Goal: Check status: Check status

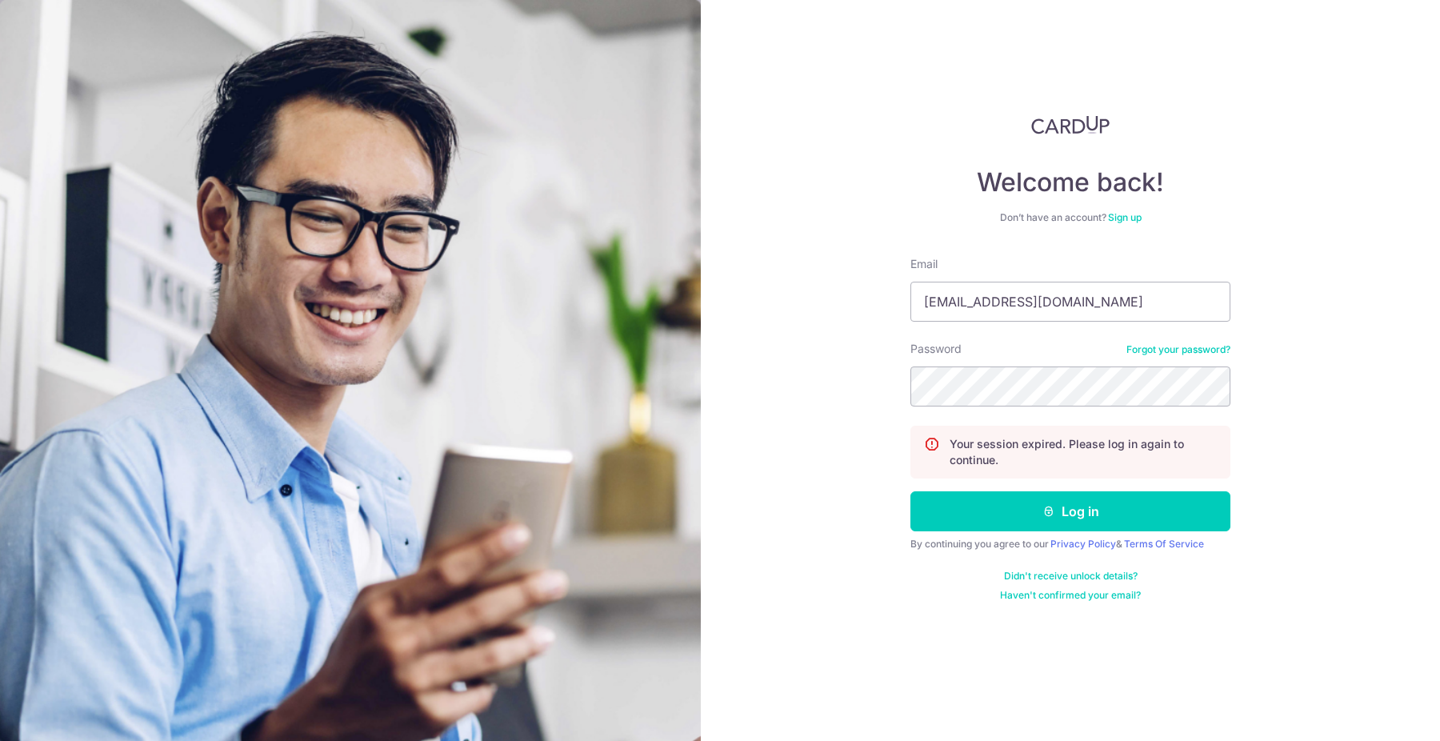
click at [910, 491] on button "Log in" at bounding box center [1070, 511] width 320 height 40
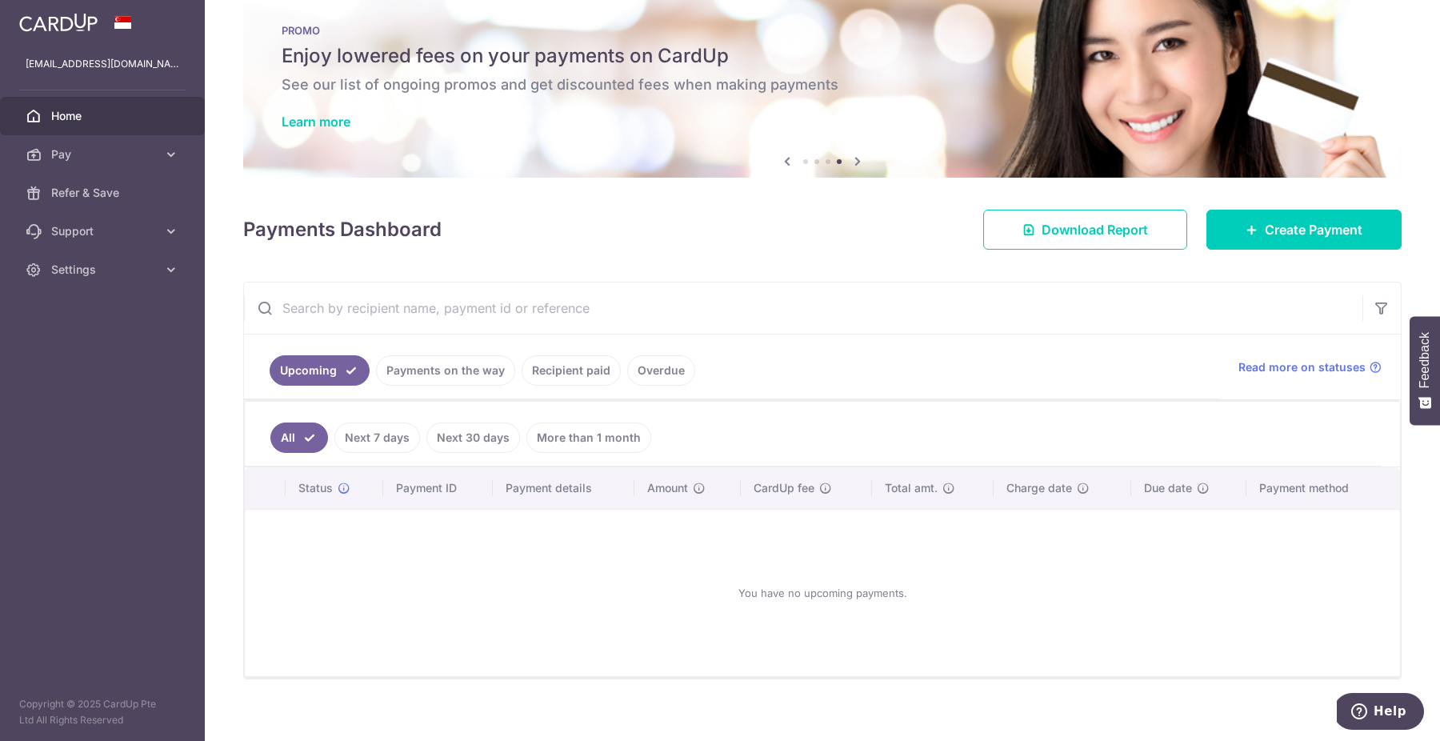
scroll to position [38, 0]
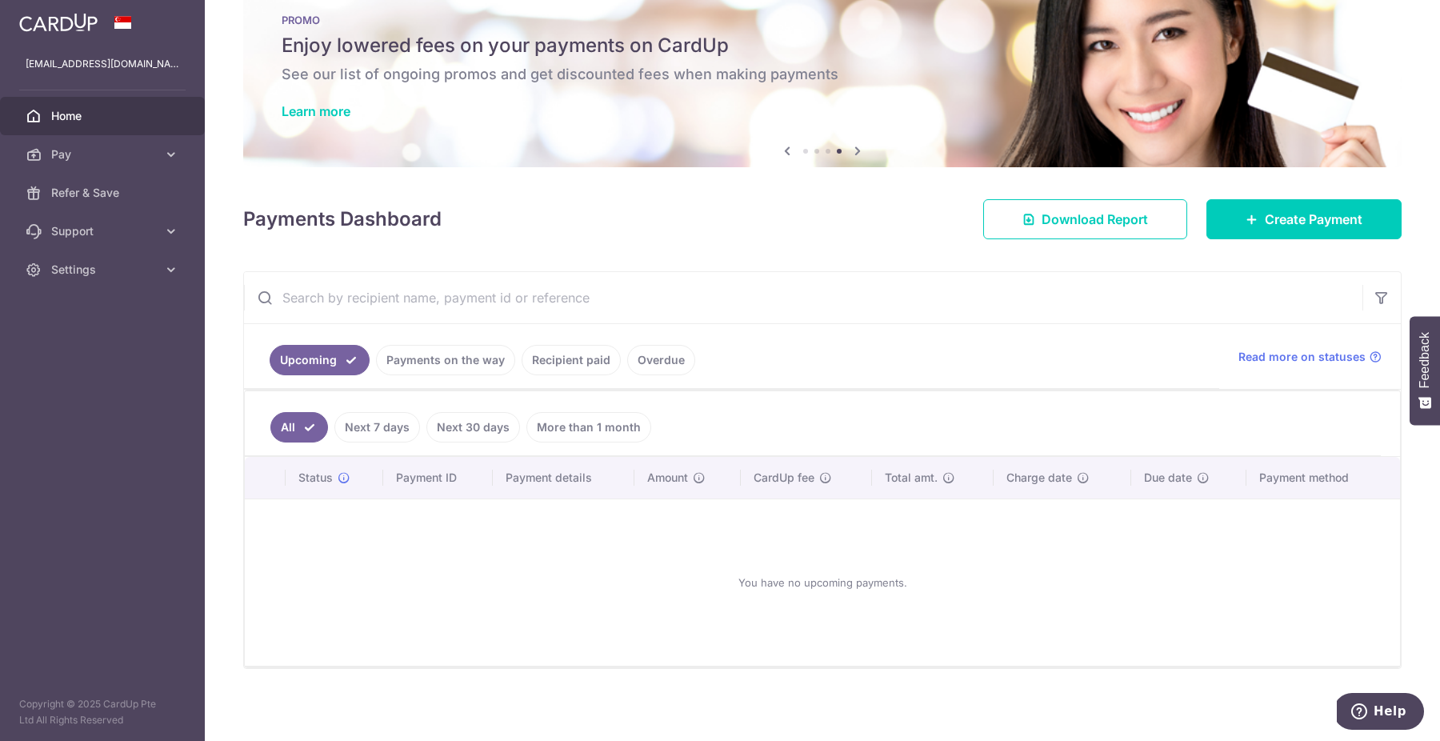
click at [568, 360] on link "Recipient paid" at bounding box center [570, 360] width 99 height 30
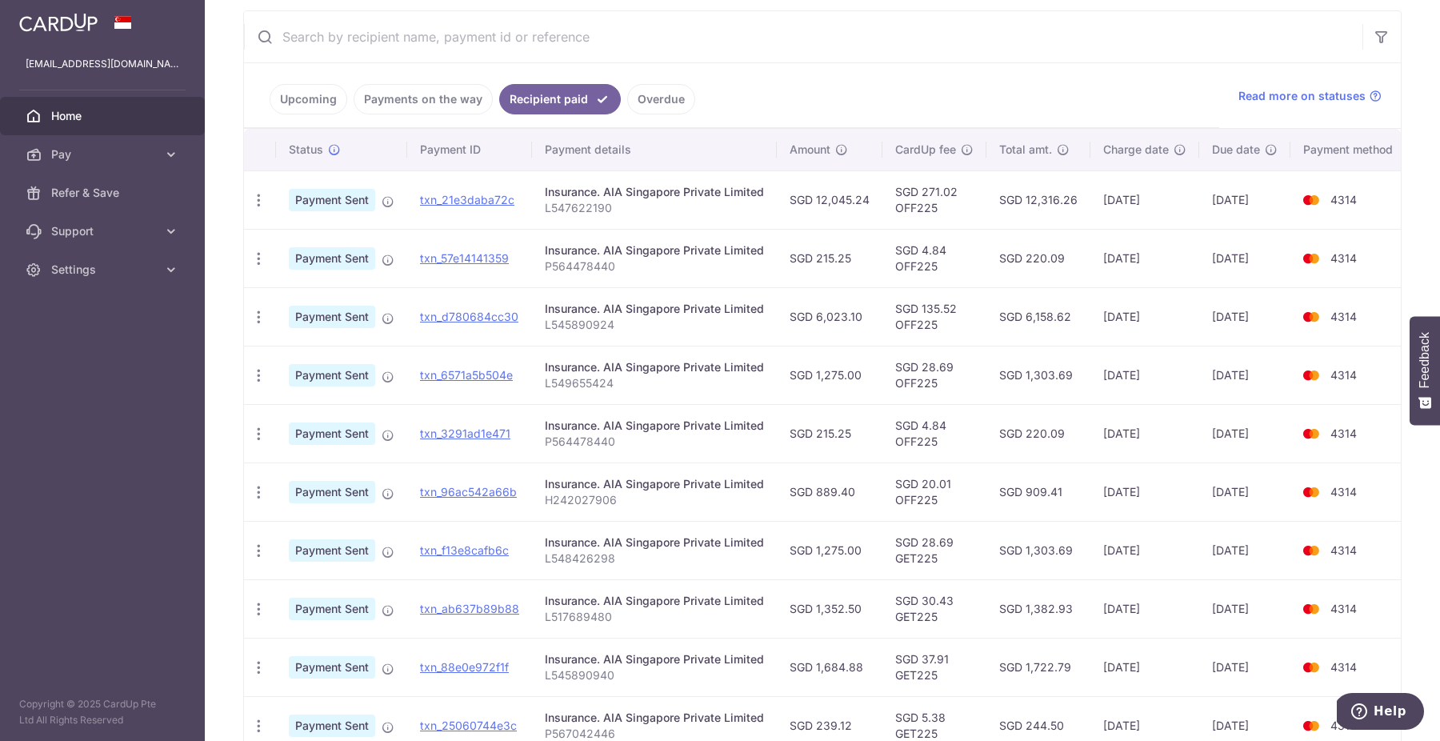
scroll to position [329, 0]
